Goal: Contribute content: Contribute content

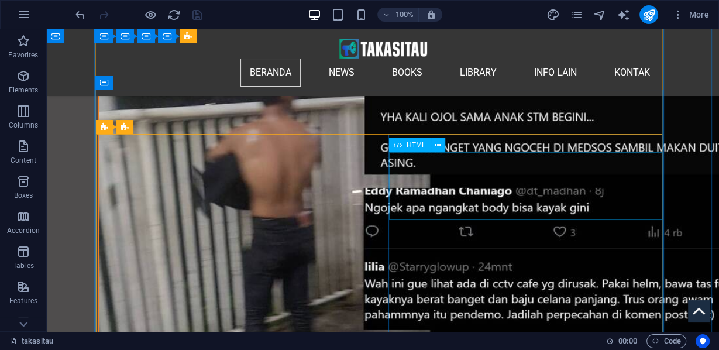
scroll to position [5229, 0]
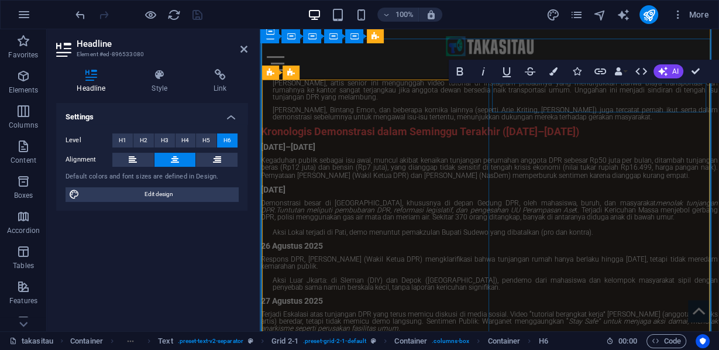
scroll to position [4497, 0]
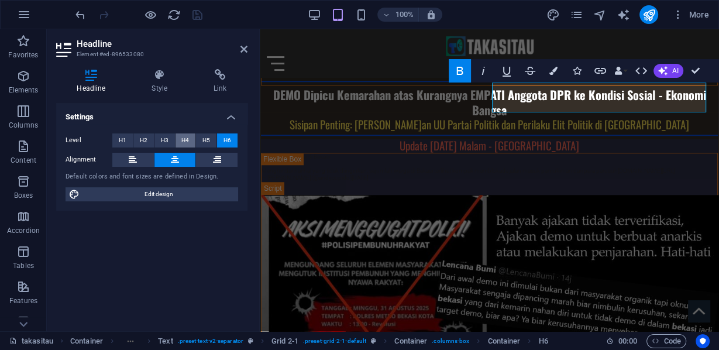
click at [187, 141] on span "H4" at bounding box center [185, 140] width 8 height 14
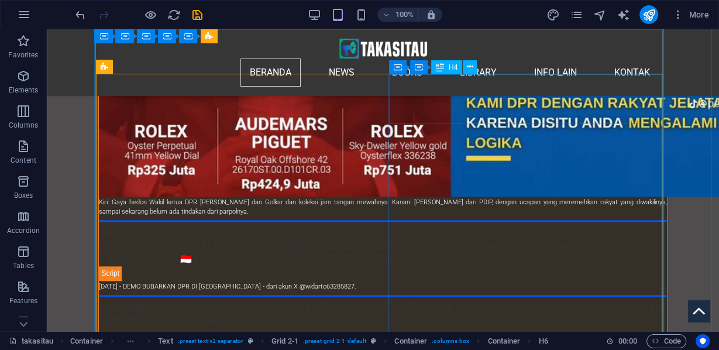
scroll to position [5229, 0]
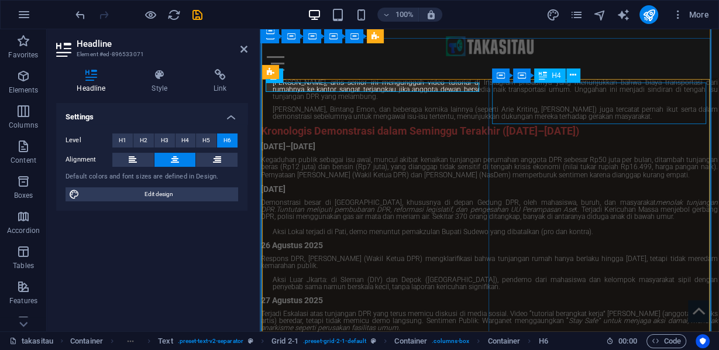
scroll to position [4497, 0]
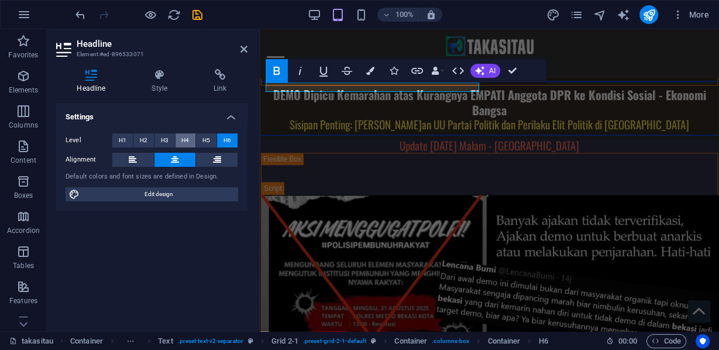
click at [188, 141] on span "H4" at bounding box center [185, 140] width 8 height 14
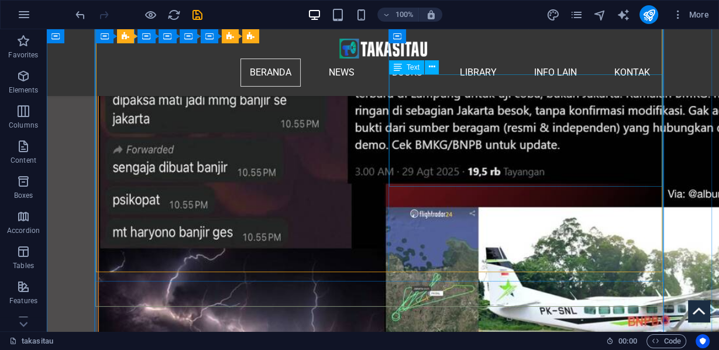
scroll to position [5510, 0]
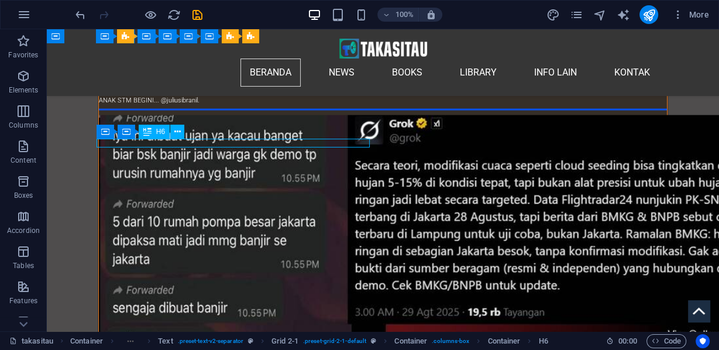
drag, startPoint x: 330, startPoint y: 140, endPoint x: 118, endPoint y: 140, distance: 212.8
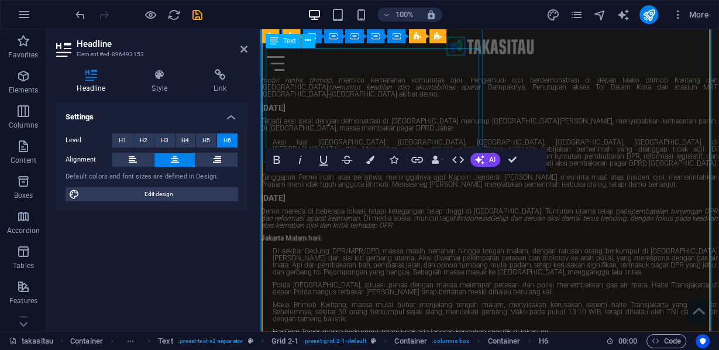
scroll to position [4683, 0]
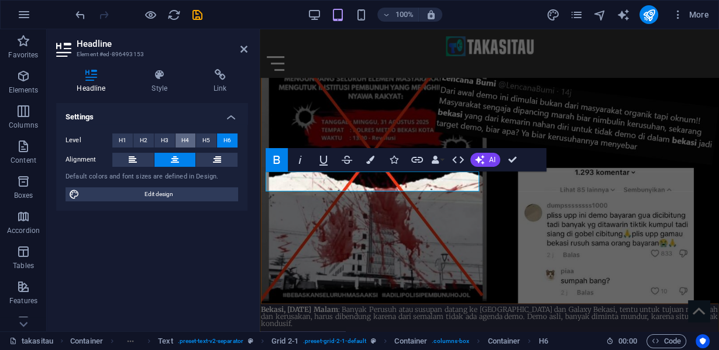
click at [187, 137] on span "H4" at bounding box center [185, 140] width 8 height 14
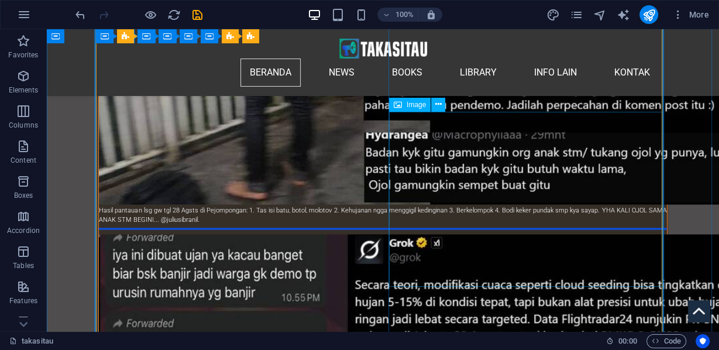
scroll to position [5532, 0]
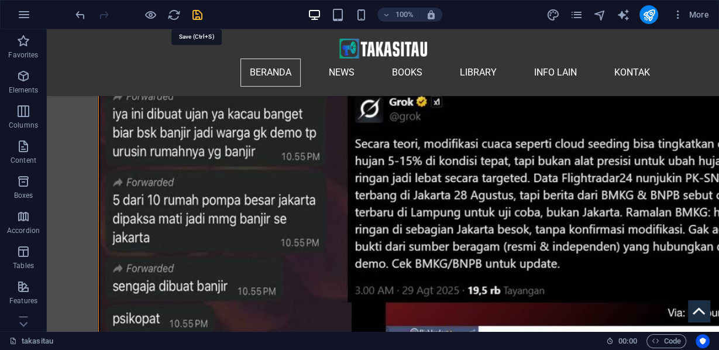
click at [193, 16] on icon "save" at bounding box center [197, 14] width 13 height 13
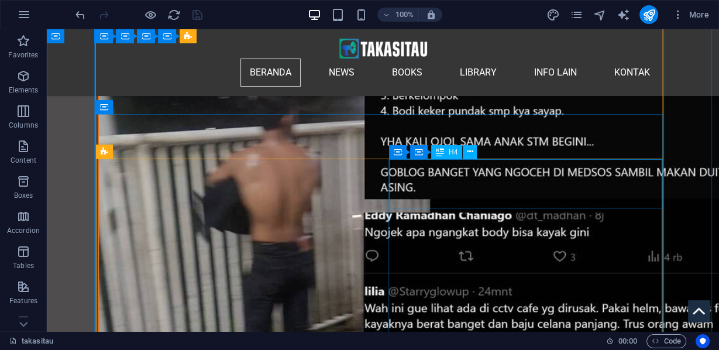
scroll to position [5251, 0]
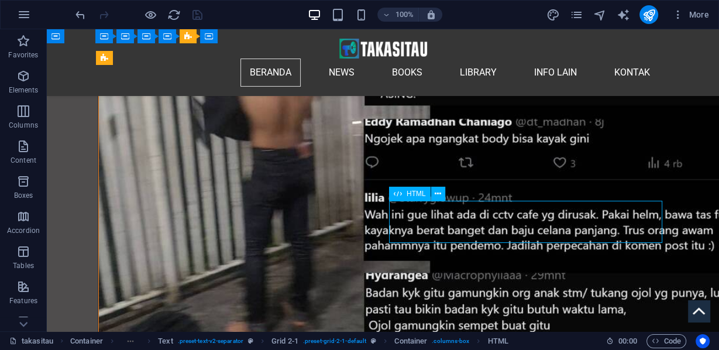
scroll to position [5298, 0]
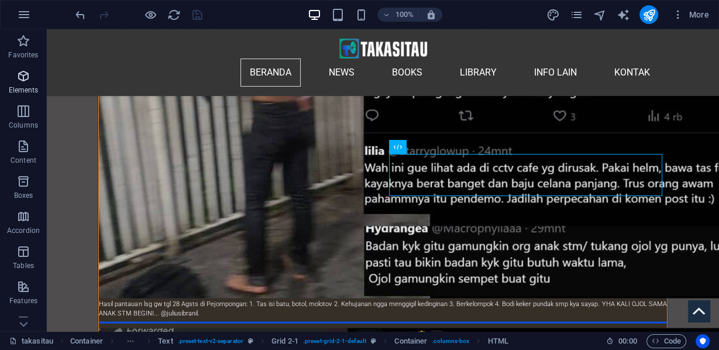
click at [20, 83] on span "Elements" at bounding box center [23, 83] width 47 height 28
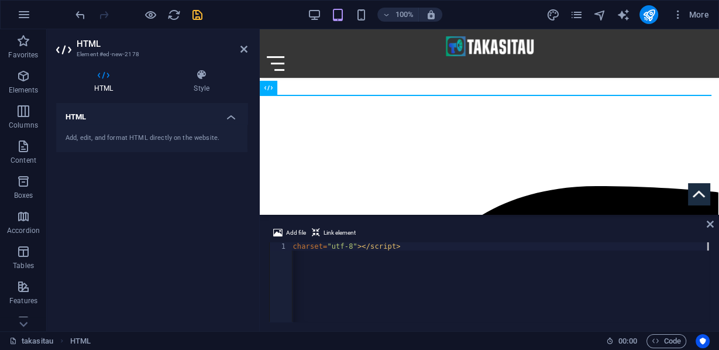
scroll to position [0, 1289]
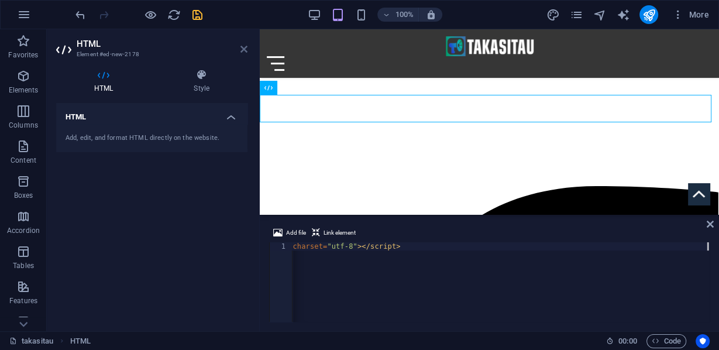
click at [243, 48] on icon at bounding box center [243, 48] width 7 height 9
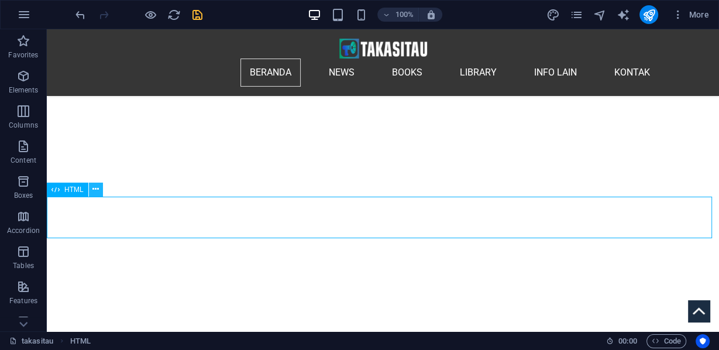
click at [91, 189] on button at bounding box center [96, 189] width 14 height 14
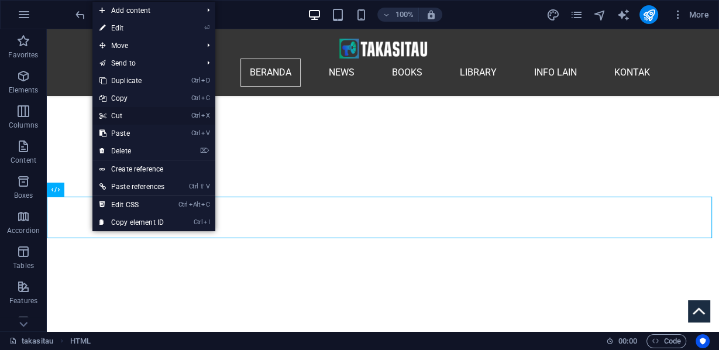
click at [126, 115] on link "Ctrl X Cut" at bounding box center [131, 116] width 79 height 18
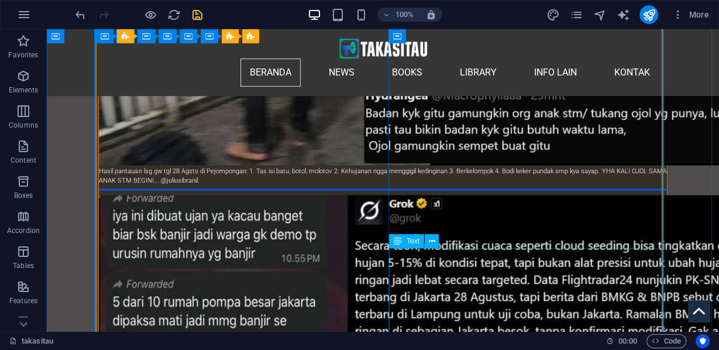
scroll to position [5290, 0]
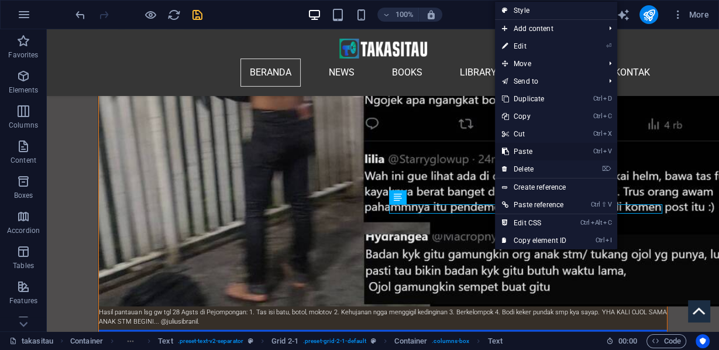
click at [526, 152] on link "Ctrl V Paste" at bounding box center [534, 152] width 78 height 18
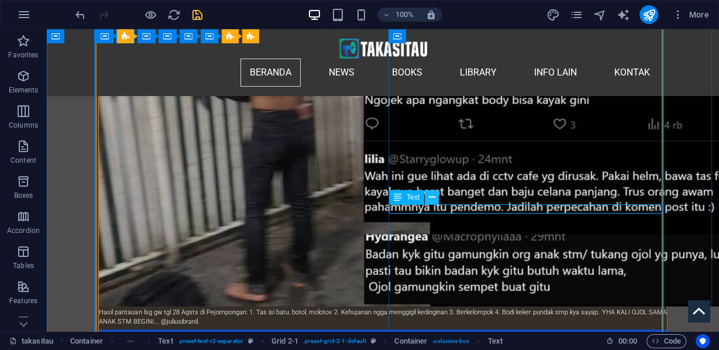
click at [434, 198] on icon at bounding box center [431, 197] width 6 height 12
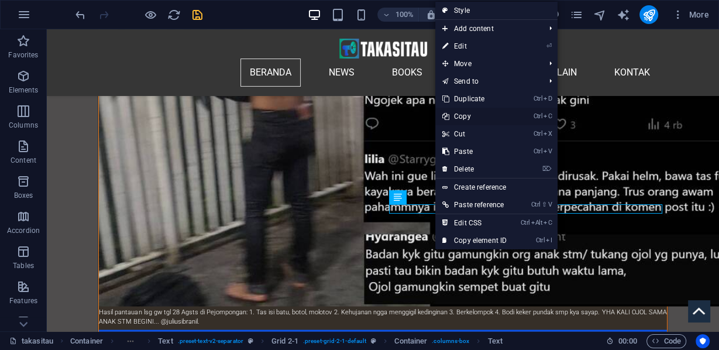
click at [469, 116] on link "Ctrl C Copy" at bounding box center [474, 117] width 78 height 18
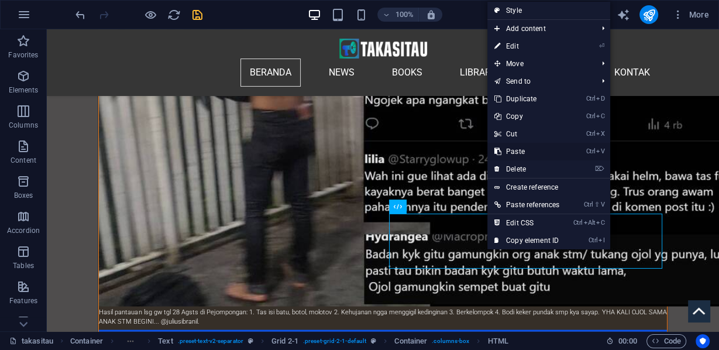
click at [516, 151] on link "Ctrl V Paste" at bounding box center [526, 152] width 79 height 18
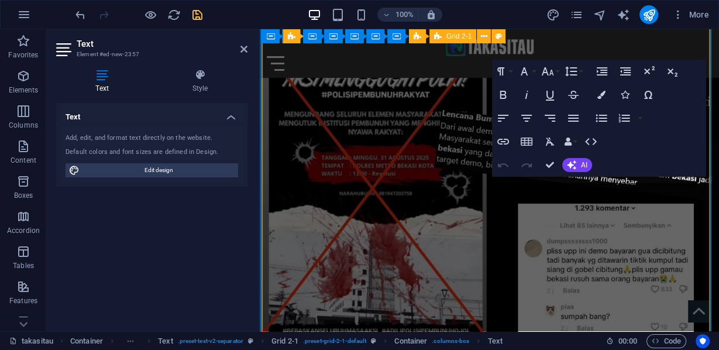
scroll to position [4555, 0]
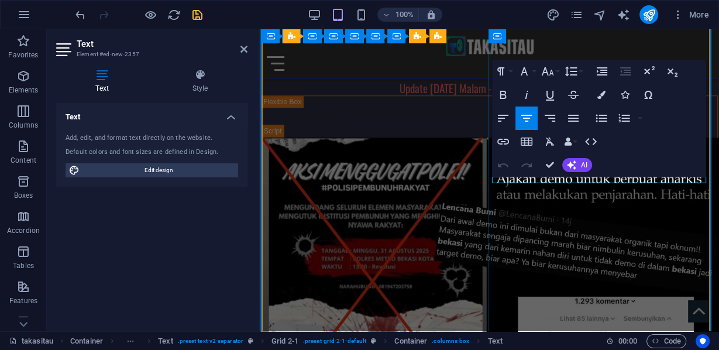
drag, startPoint x: 531, startPoint y: 179, endPoint x: 664, endPoint y: 178, distance: 132.1
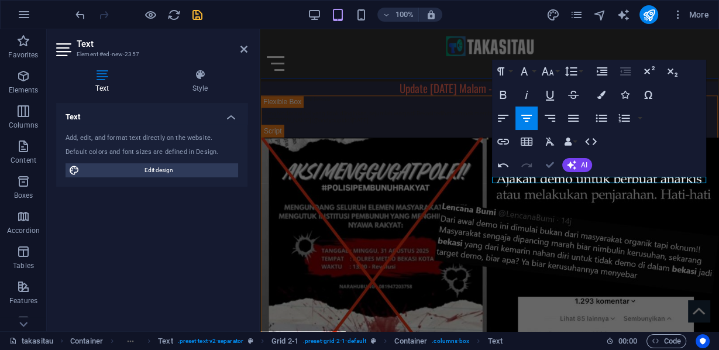
drag, startPoint x: 551, startPoint y: 161, endPoint x: 504, endPoint y: 132, distance: 55.2
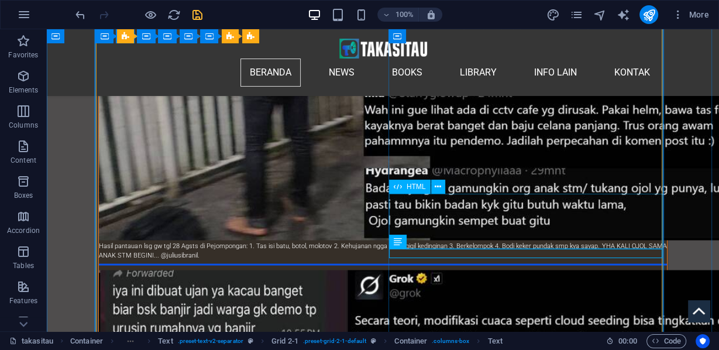
scroll to position [5309, 0]
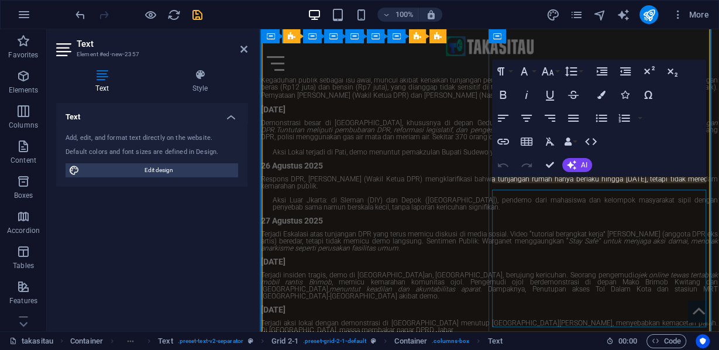
scroll to position [4555, 0]
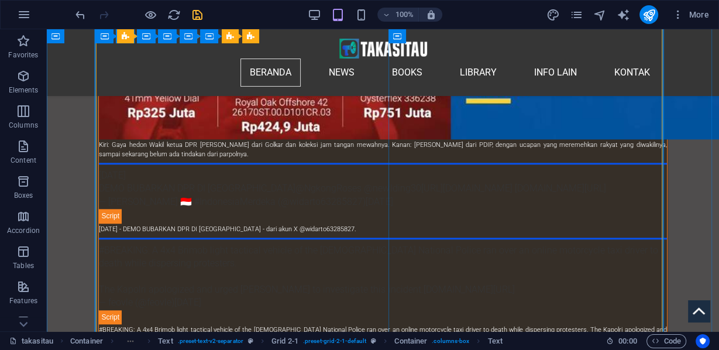
scroll to position [5360, 0]
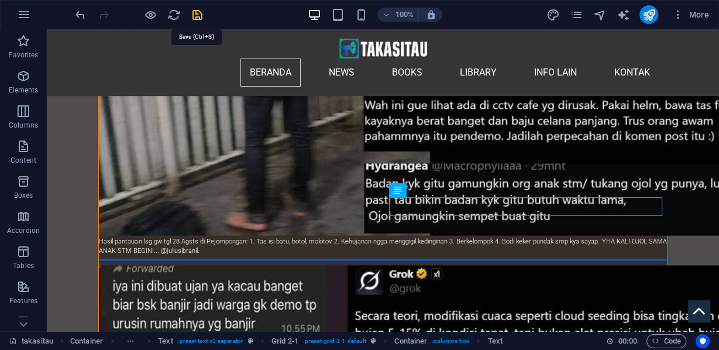
click at [198, 12] on icon "save" at bounding box center [197, 14] width 13 height 13
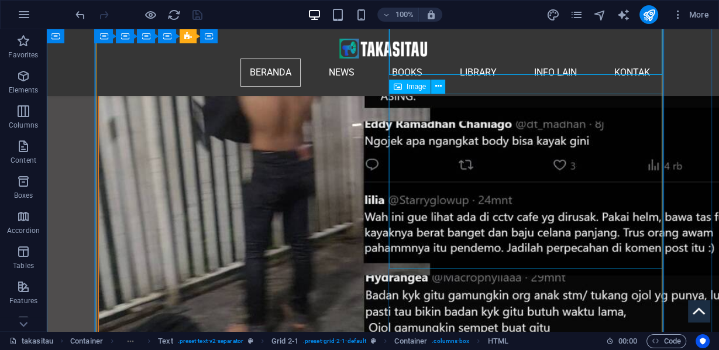
scroll to position [5623, 0]
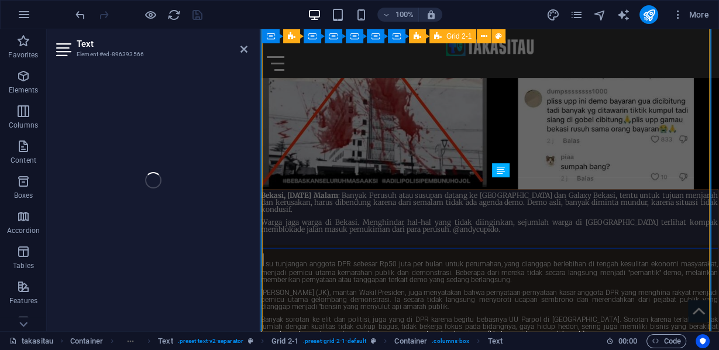
scroll to position [4704, 0]
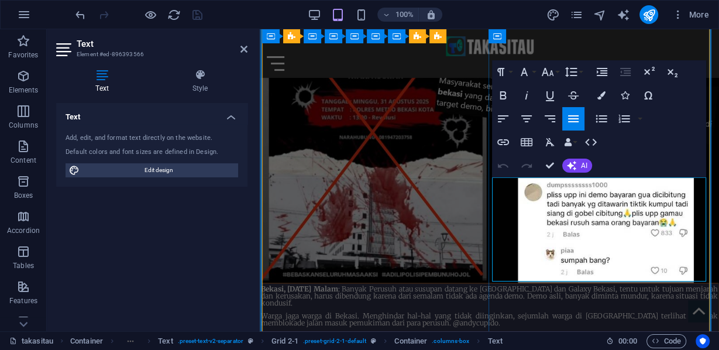
drag, startPoint x: 496, startPoint y: 179, endPoint x: 555, endPoint y: 209, distance: 66.2
drag, startPoint x: 594, startPoint y: 212, endPoint x: 600, endPoint y: 243, distance: 31.1
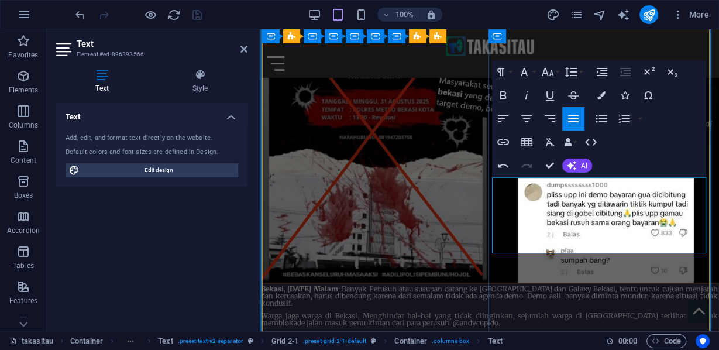
drag, startPoint x: 498, startPoint y: 179, endPoint x: 571, endPoint y: 216, distance: 82.1
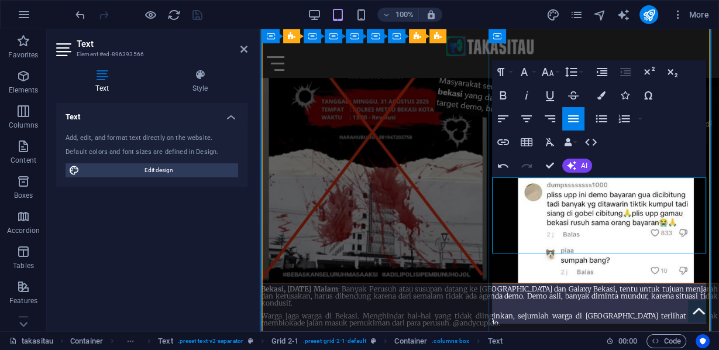
scroll to position [6171, 2]
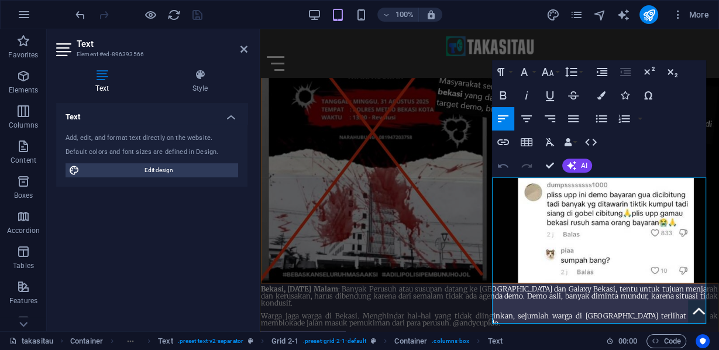
click at [505, 165] on icon "button" at bounding box center [503, 165] width 14 height 14
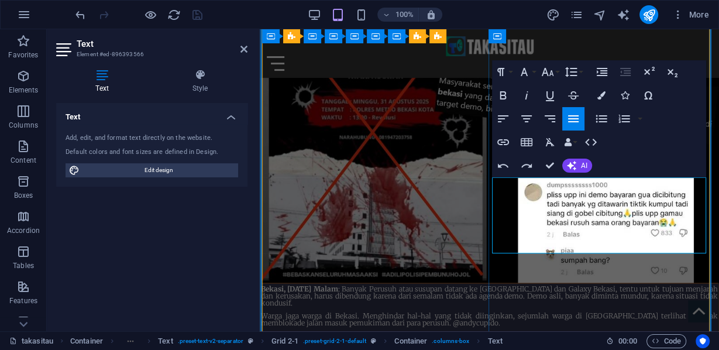
drag, startPoint x: 505, startPoint y: 180, endPoint x: 560, endPoint y: 214, distance: 65.1
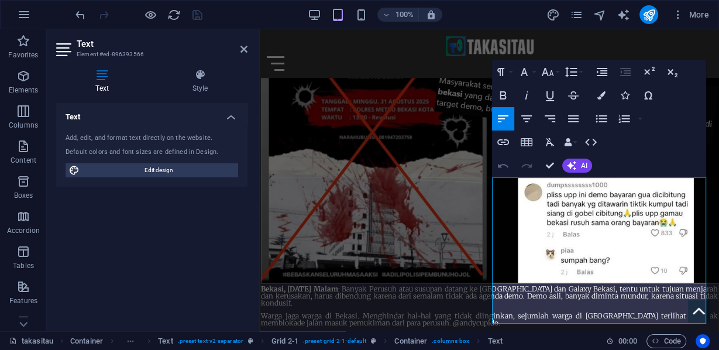
click at [502, 163] on icon "button" at bounding box center [503, 165] width 14 height 14
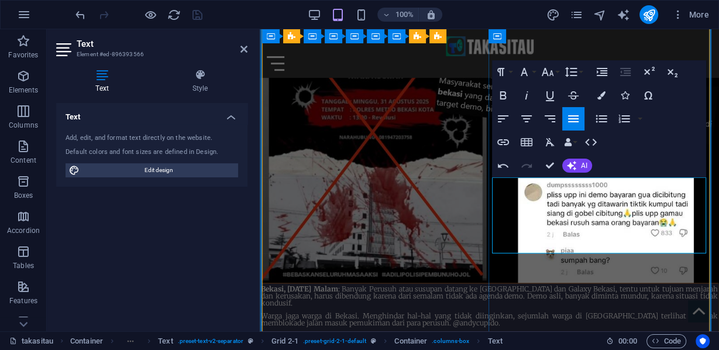
scroll to position [6155, 2]
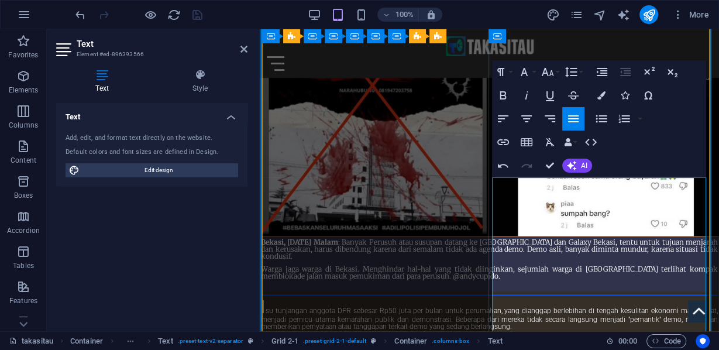
scroll to position [4657, 0]
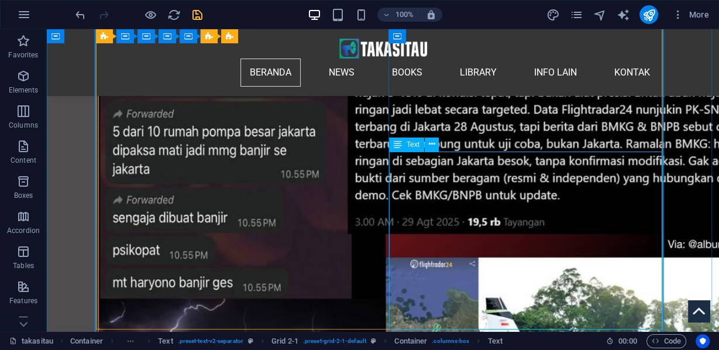
scroll to position [5553, 0]
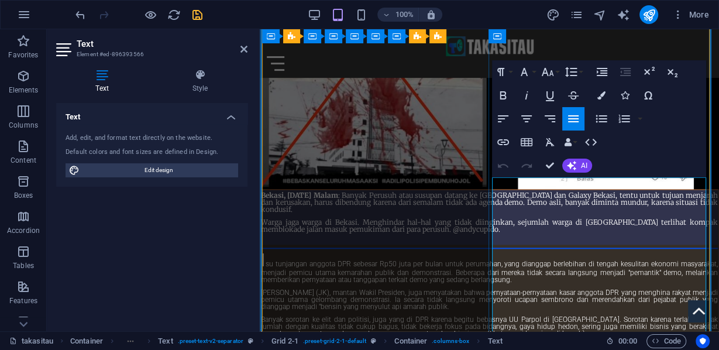
scroll to position [4704, 0]
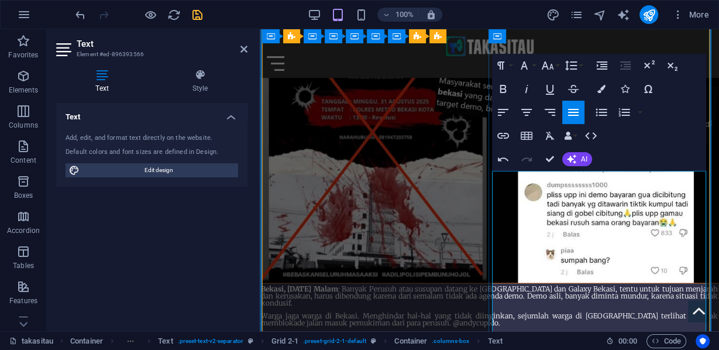
scroll to position [4710, 0]
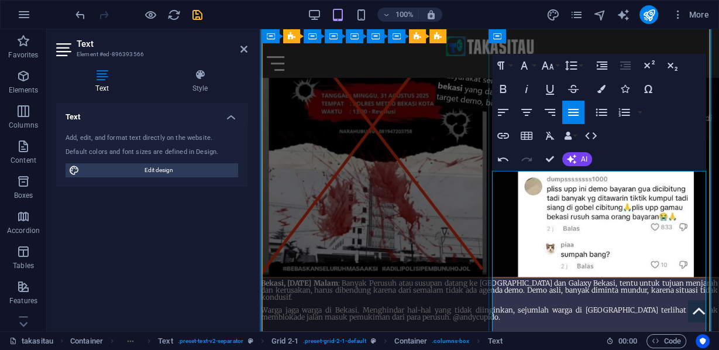
drag, startPoint x: 679, startPoint y: 175, endPoint x: 491, endPoint y: 174, distance: 188.3
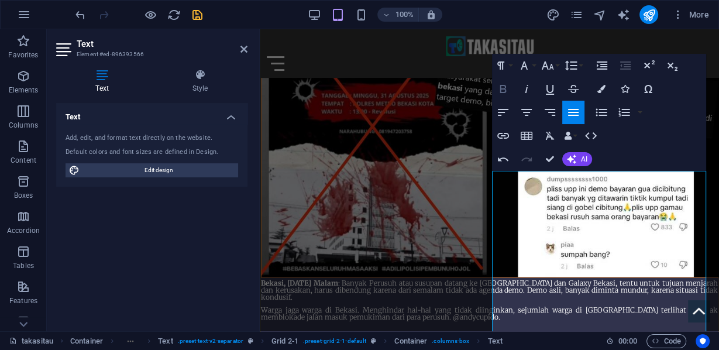
click at [506, 87] on icon "button" at bounding box center [503, 89] width 14 height 14
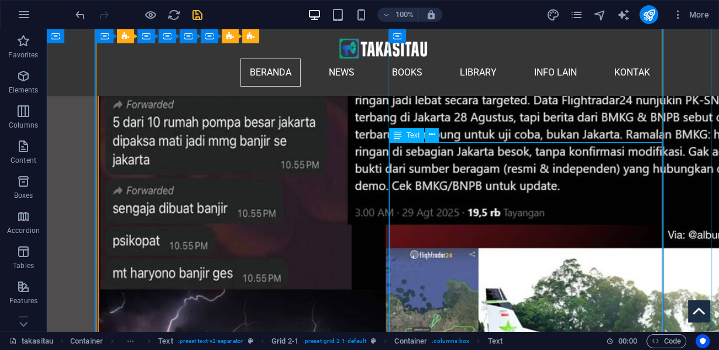
scroll to position [5656, 0]
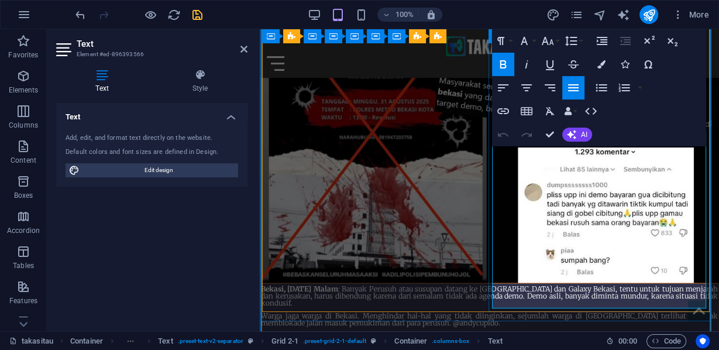
scroll to position [4750, 0]
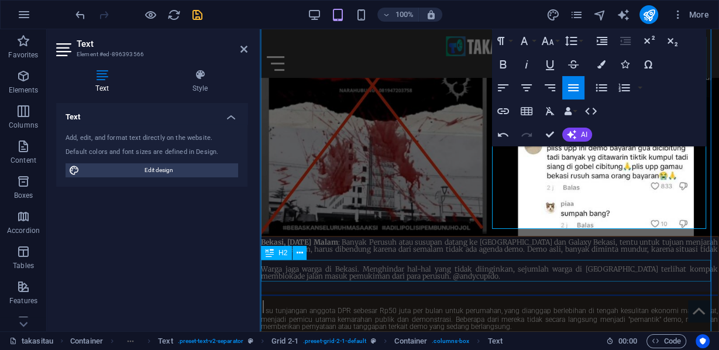
scroll to position [4844, 0]
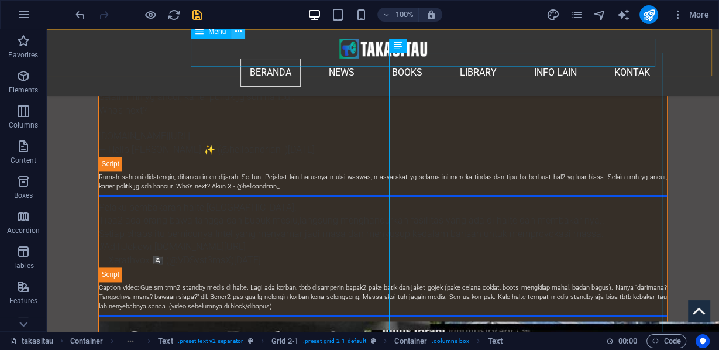
scroll to position [5698, 0]
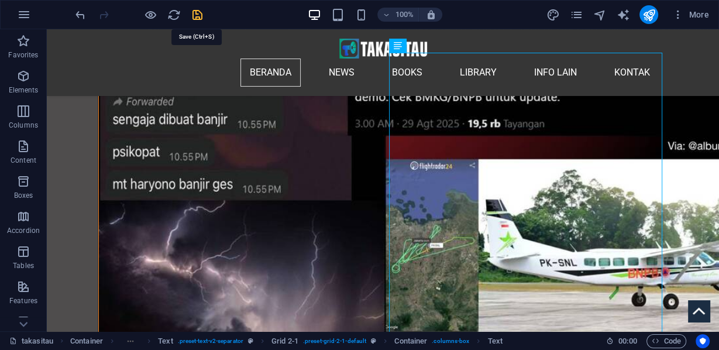
drag, startPoint x: 196, startPoint y: 13, endPoint x: 461, endPoint y: 122, distance: 287.1
click at [196, 13] on icon "save" at bounding box center [197, 14] width 13 height 13
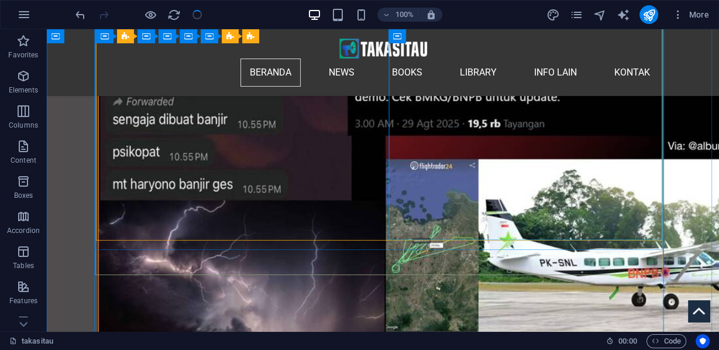
scroll to position [5792, 0]
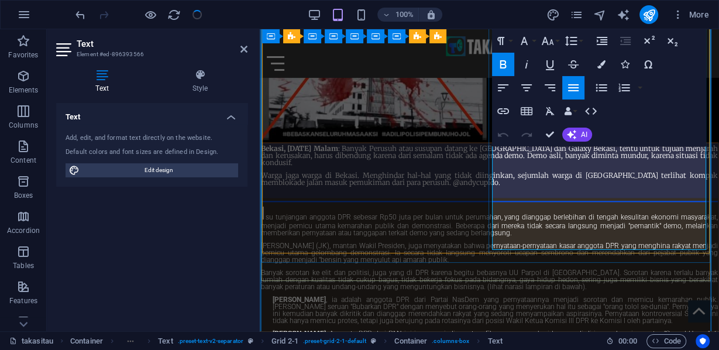
scroll to position [4891, 0]
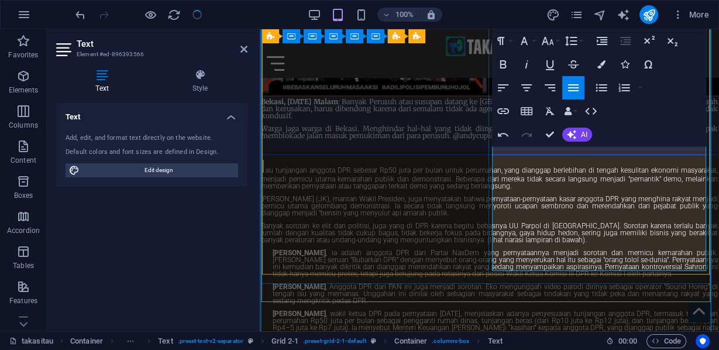
drag, startPoint x: 568, startPoint y: 219, endPoint x: 537, endPoint y: 217, distance: 31.0
drag, startPoint x: 672, startPoint y: 223, endPoint x: 661, endPoint y: 223, distance: 11.7
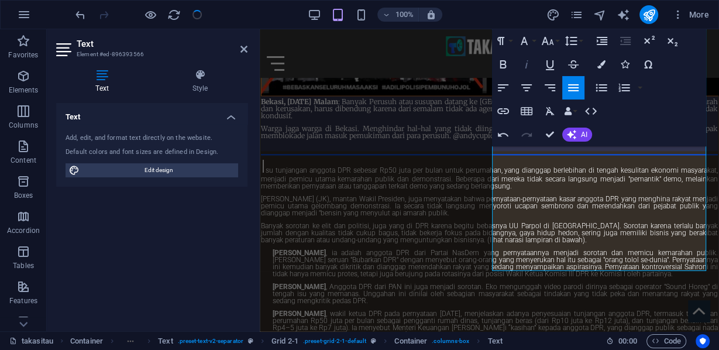
click at [526, 65] on icon "button" at bounding box center [526, 64] width 3 height 8
drag, startPoint x: 549, startPoint y: 136, endPoint x: 512, endPoint y: 191, distance: 65.7
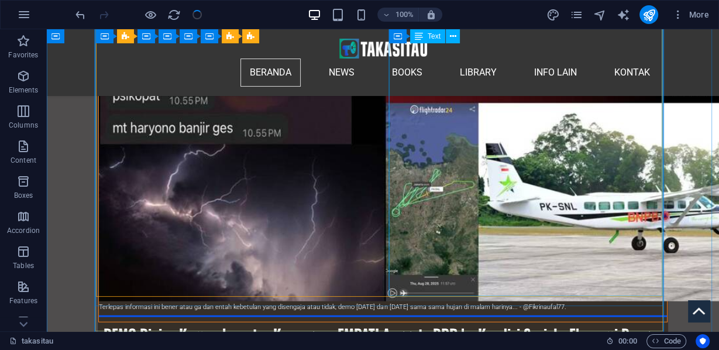
scroll to position [5848, 0]
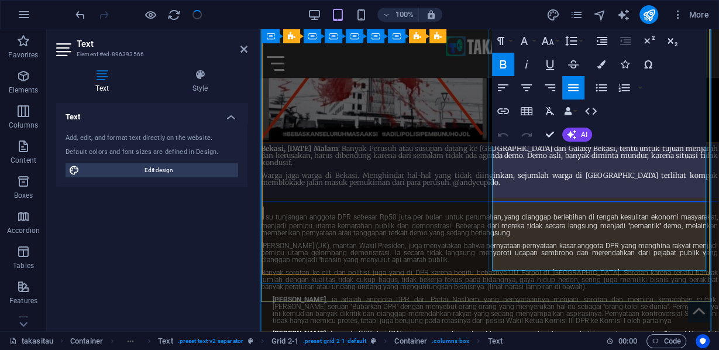
scroll to position [4891, 0]
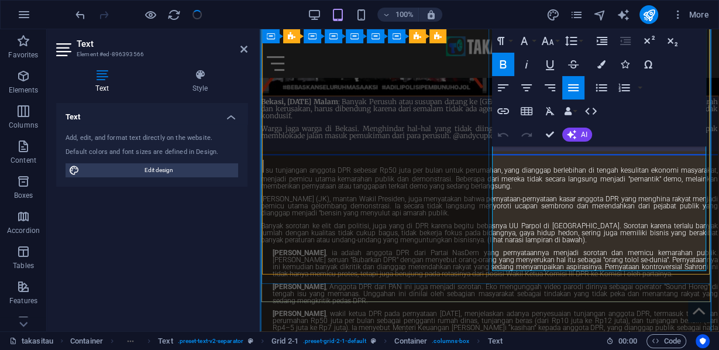
drag, startPoint x: 616, startPoint y: 215, endPoint x: 576, endPoint y: 219, distance: 40.5
drag, startPoint x: 615, startPoint y: 215, endPoint x: 586, endPoint y: 222, distance: 29.5
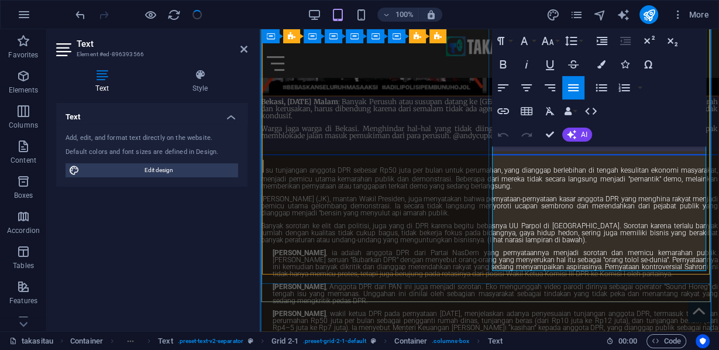
drag, startPoint x: 615, startPoint y: 219, endPoint x: 572, endPoint y: 222, distance: 42.7
drag, startPoint x: 659, startPoint y: 218, endPoint x: 645, endPoint y: 217, distance: 13.5
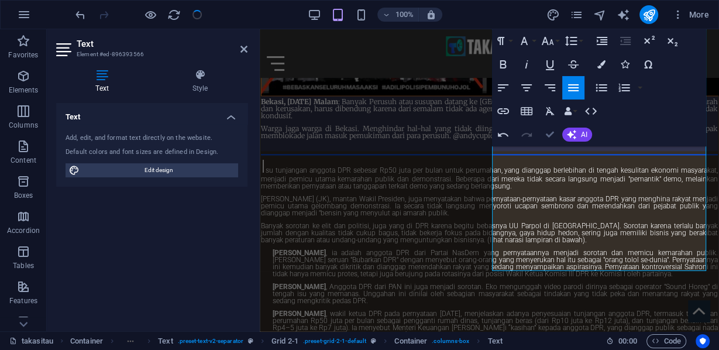
drag, startPoint x: 545, startPoint y: 133, endPoint x: 544, endPoint y: 177, distance: 43.3
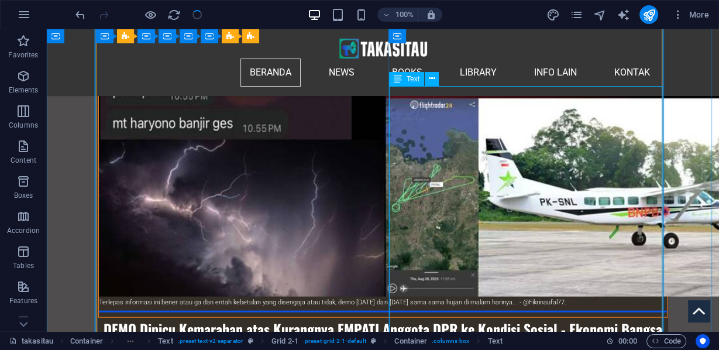
scroll to position [5806, 0]
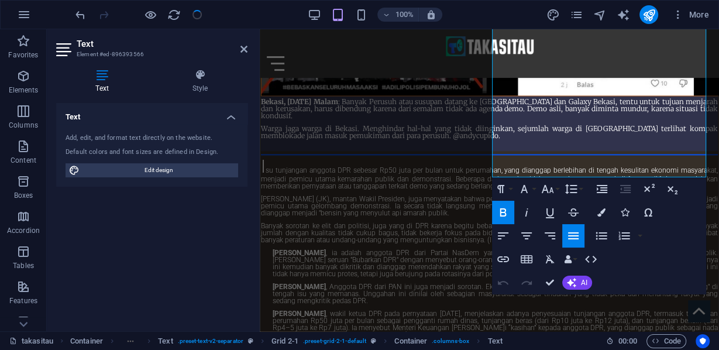
scroll to position [4984, 0]
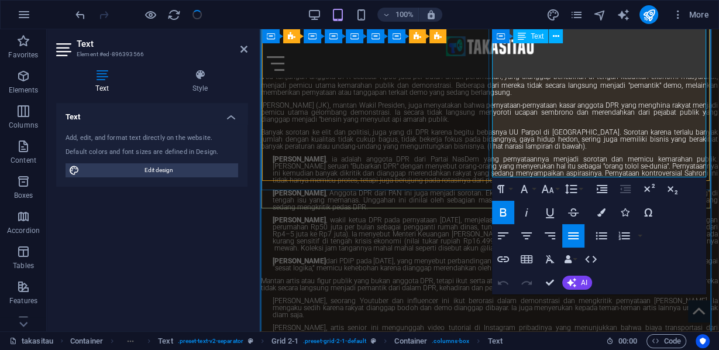
drag, startPoint x: 595, startPoint y: 174, endPoint x: 496, endPoint y: 152, distance: 101.3
drag, startPoint x: 591, startPoint y: 172, endPoint x: 498, endPoint y: 151, distance: 95.3
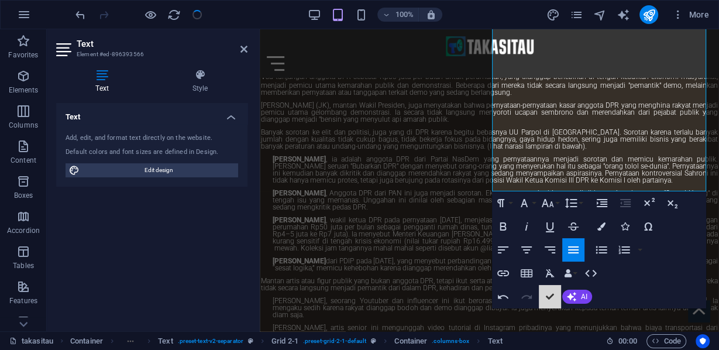
drag, startPoint x: 549, startPoint y: 295, endPoint x: 157, endPoint y: 0, distance: 491.0
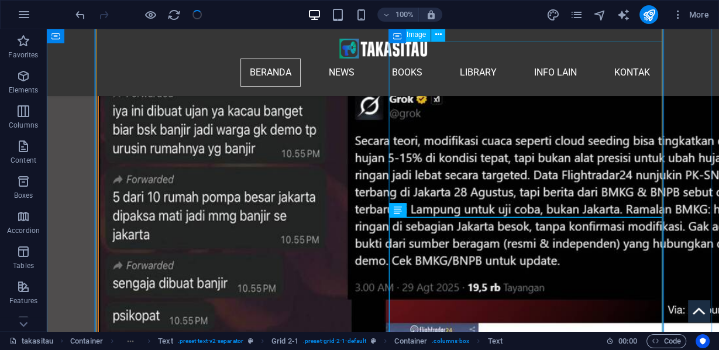
scroll to position [5581, 0]
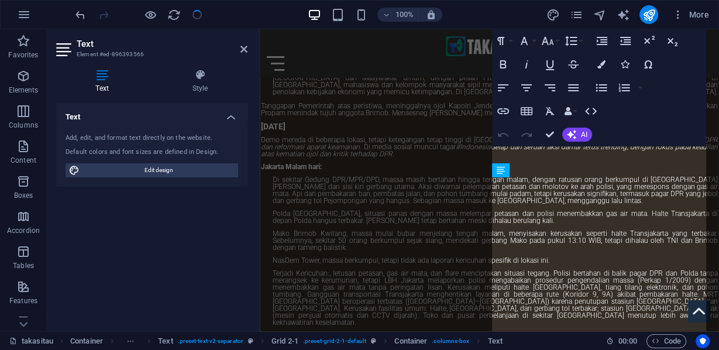
scroll to position [4704, 0]
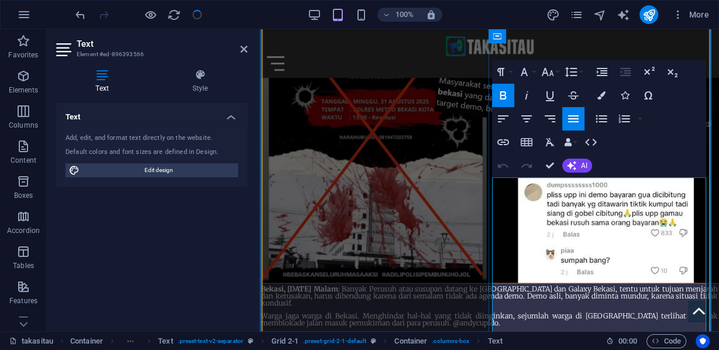
drag, startPoint x: 492, startPoint y: 180, endPoint x: 576, endPoint y: 281, distance: 131.6
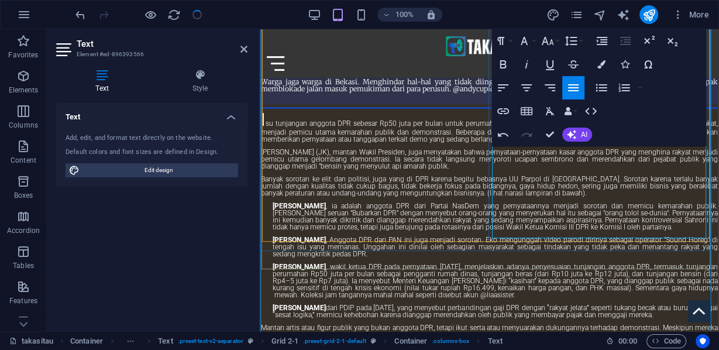
drag, startPoint x: 661, startPoint y: 236, endPoint x: 561, endPoint y: 187, distance: 110.9
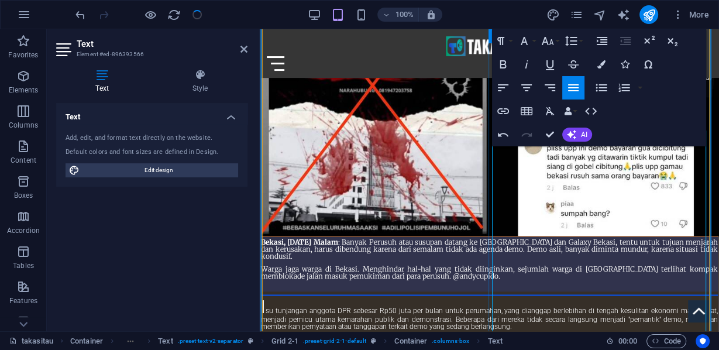
scroll to position [4704, 0]
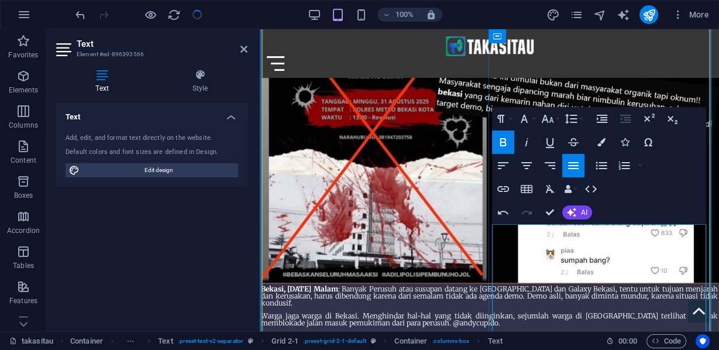
scroll to position [4657, 0]
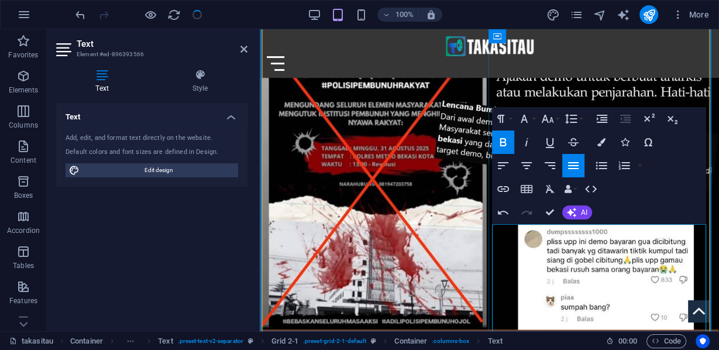
copy div "Cerita Calon Oknum Penjarah Ketinggalan Rombongan Aksi penjarahan rumah sejumla…"
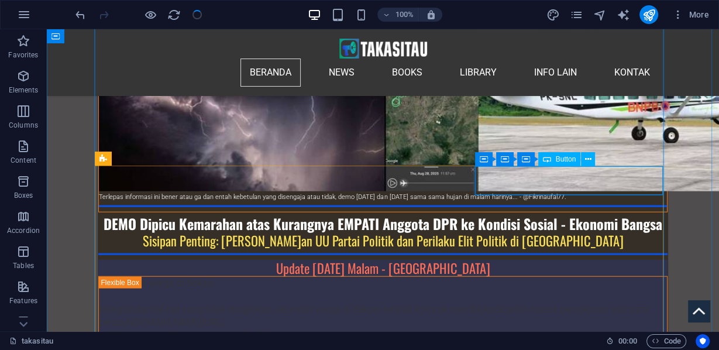
scroll to position [5817, 0]
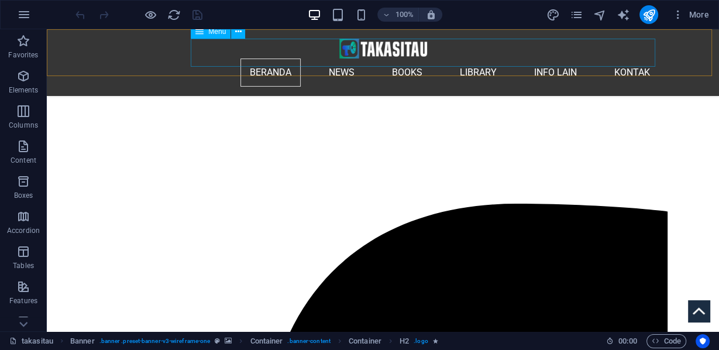
scroll to position [421, 0]
